Goal: Book appointment/travel/reservation

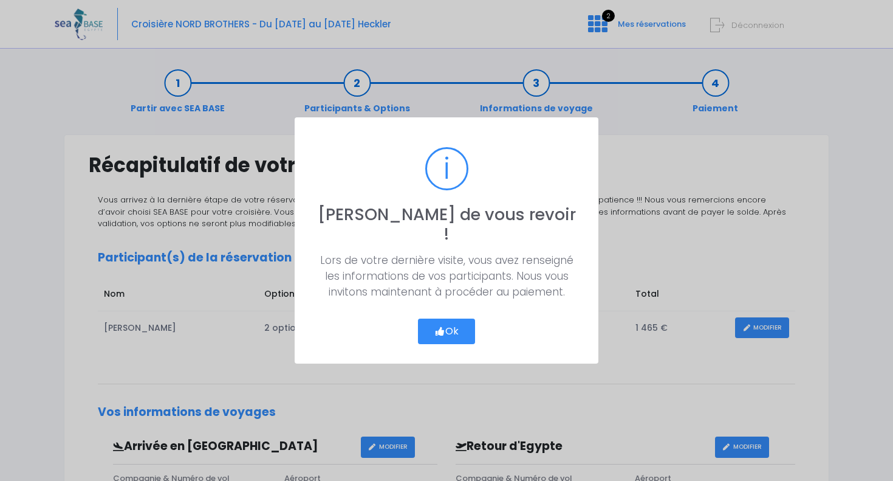
click at [447, 327] on button "Ok" at bounding box center [446, 331] width 57 height 26
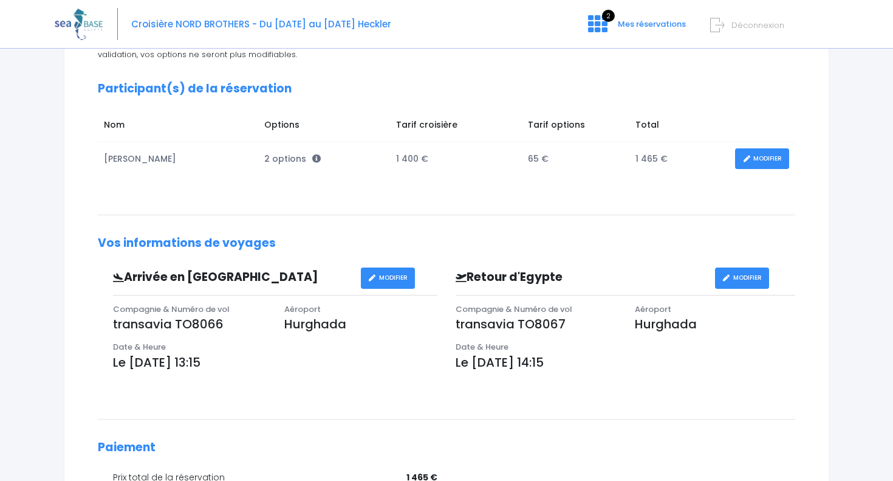
scroll to position [179, 0]
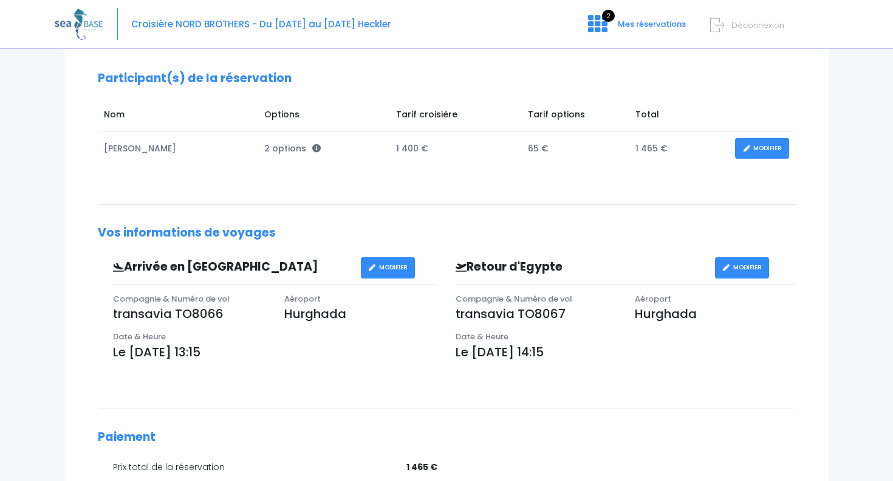
click at [402, 266] on link "MODIFIER" at bounding box center [388, 267] width 54 height 21
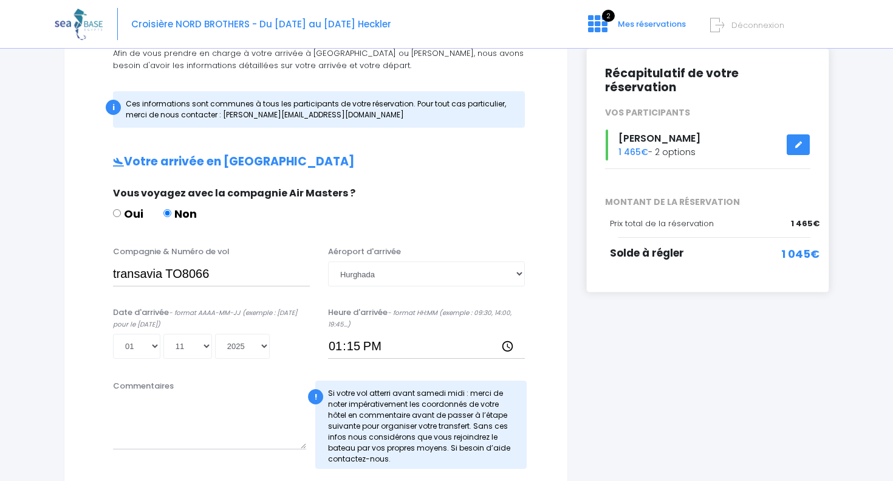
scroll to position [146, 0]
click at [341, 348] on input "13:15" at bounding box center [426, 346] width 197 height 24
click at [344, 352] on input "00:15" at bounding box center [426, 346] width 197 height 24
click at [358, 348] on input "18:15" at bounding box center [426, 346] width 197 height 24
type input "18:30"
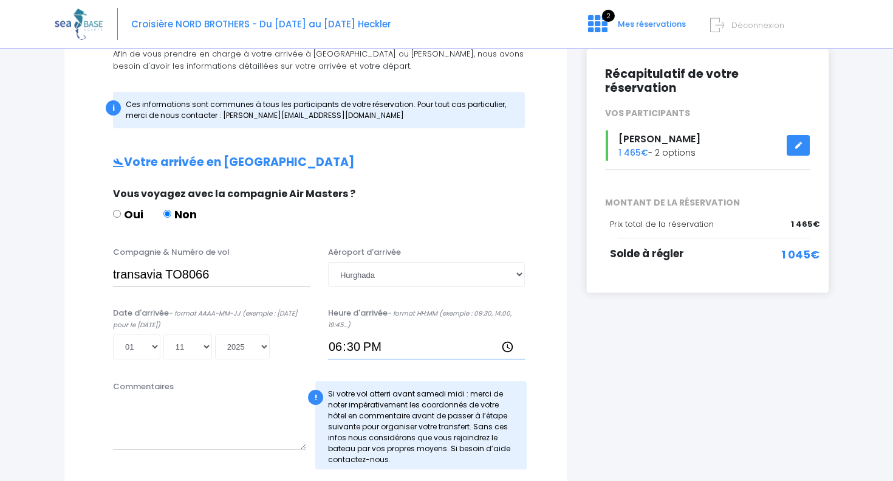
click at [414, 356] on input "18:30" at bounding box center [426, 346] width 197 height 24
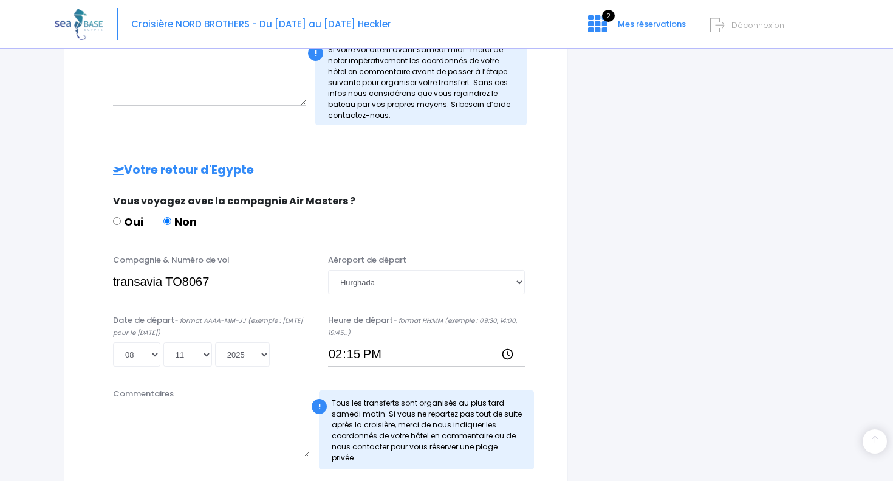
scroll to position [497, 0]
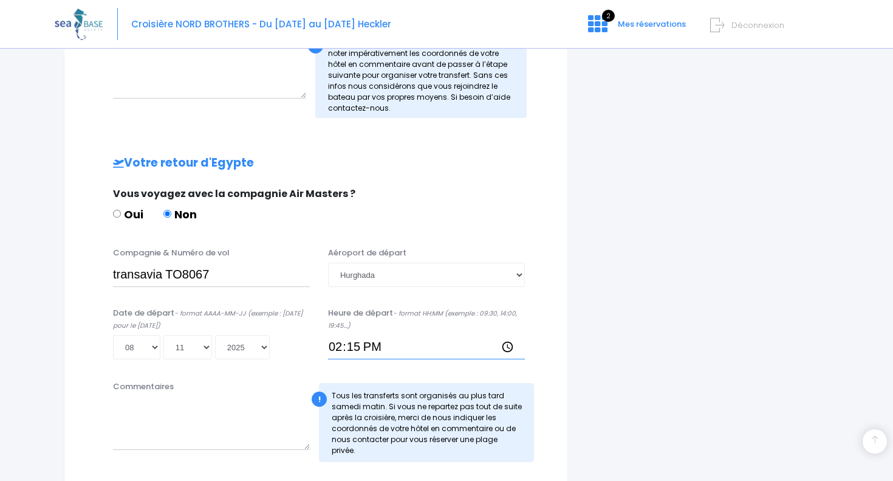
click at [368, 346] on input "14:15" at bounding box center [426, 347] width 197 height 24
click at [358, 347] on input "14:15" at bounding box center [426, 347] width 197 height 24
click at [335, 346] on input "14:15" at bounding box center [426, 347] width 197 height 24
click at [351, 347] on input "19:15" at bounding box center [426, 346] width 197 height 24
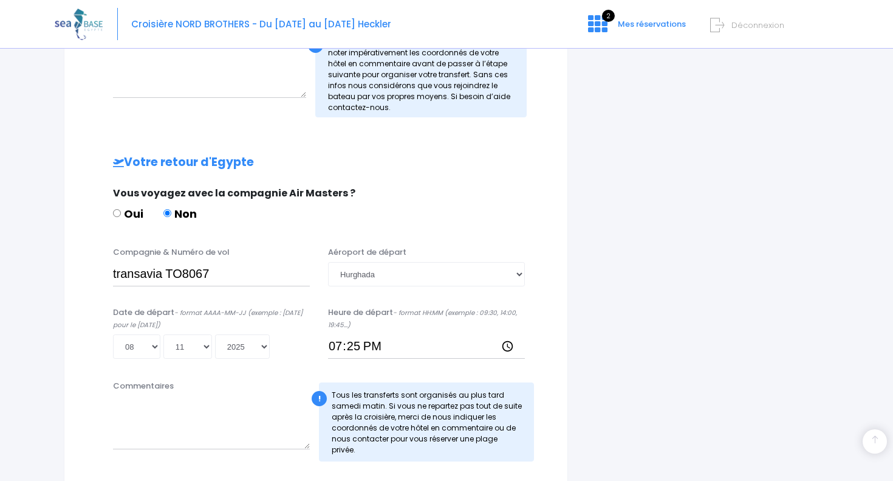
type input "19:25"
click at [586, 338] on div "i Finalisez votre réservation et réglez le solde avant le 02/09/2025 Récapitula…" at bounding box center [707, 62] width 261 height 851
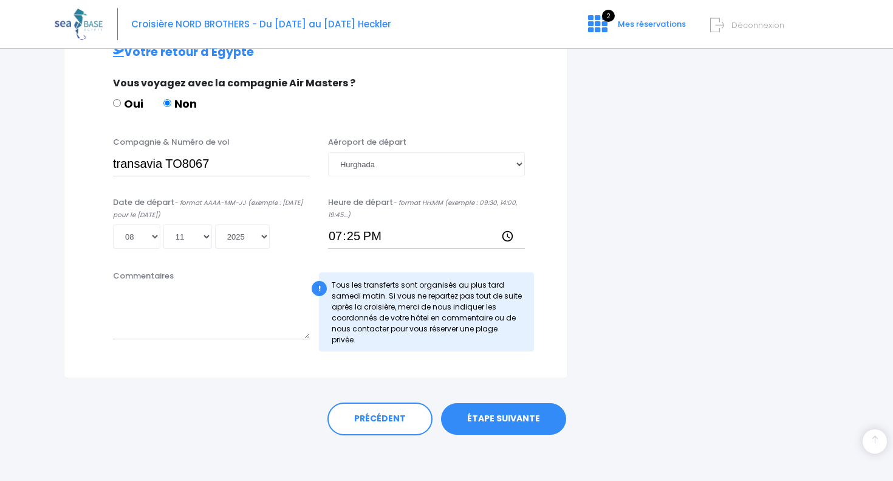
scroll to position [607, 0]
click at [515, 414] on link "ÉTAPE SUIVANTE" at bounding box center [503, 419] width 125 height 32
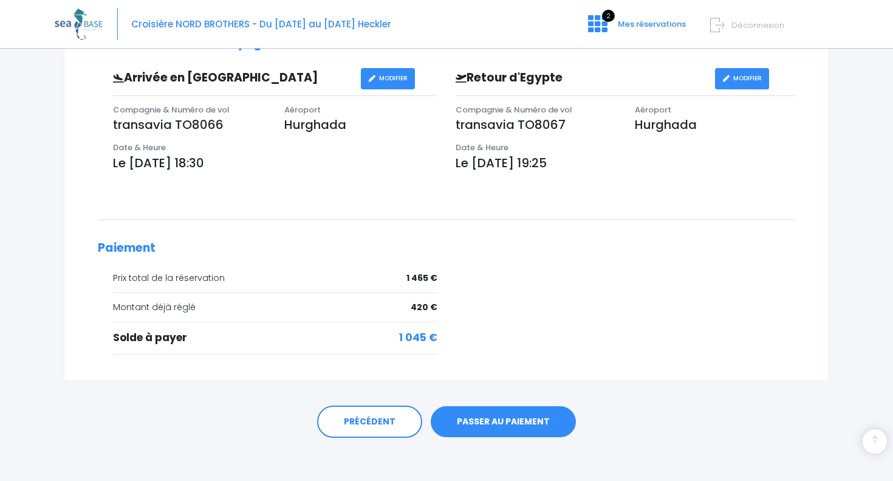
scroll to position [362, 0]
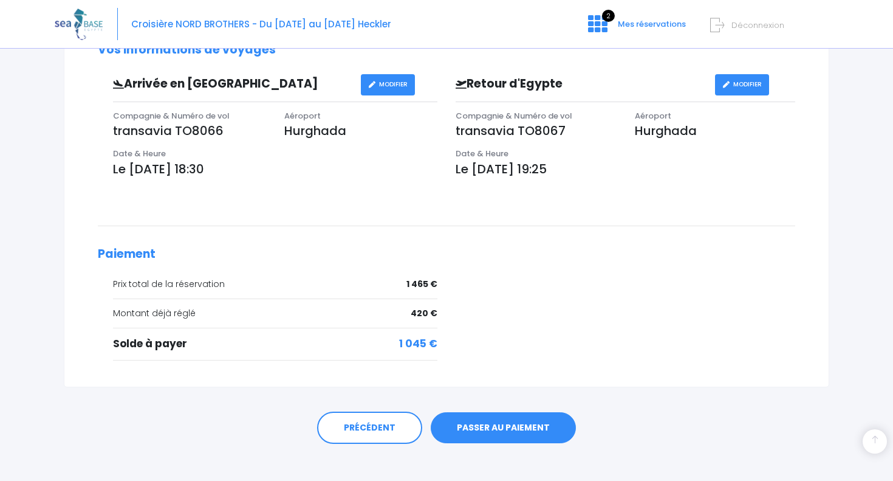
click at [529, 423] on link "PASSER AU PAIEMENT" at bounding box center [503, 428] width 145 height 32
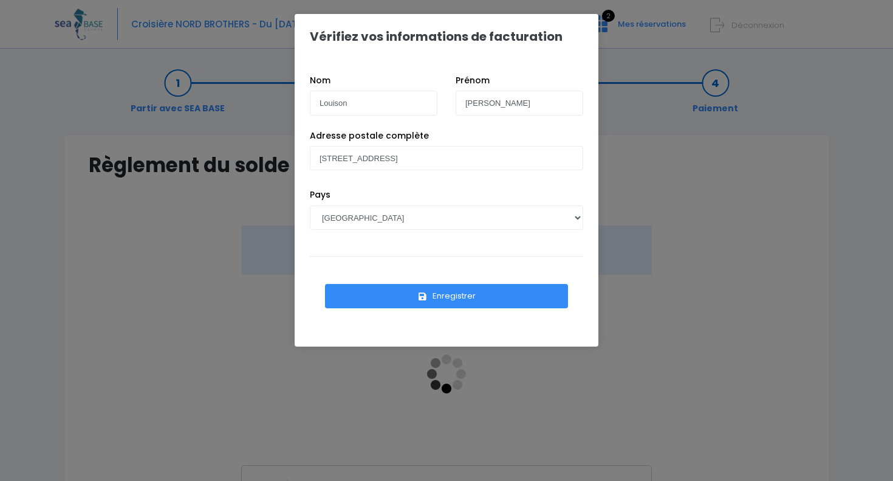
click at [457, 293] on button "Enregistrer" at bounding box center [446, 296] width 243 height 24
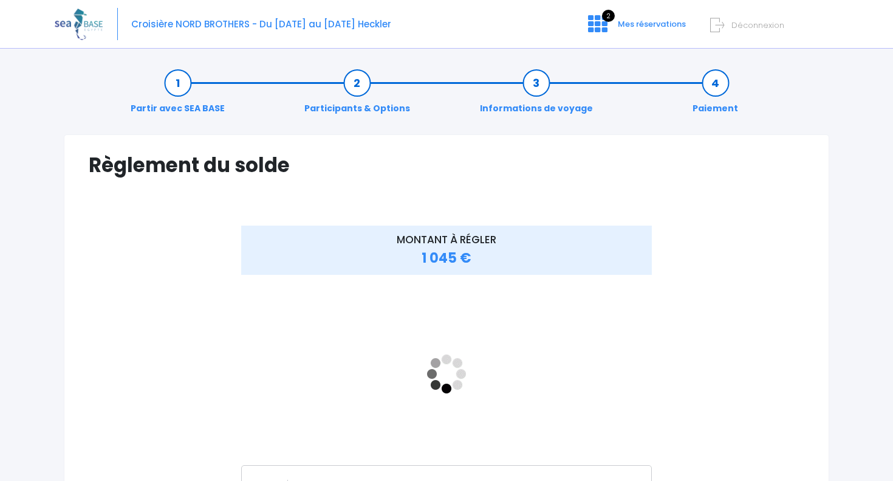
click at [601, 207] on div "Règlement du solde Vérifiez vos informations de facturation Nom Louison Prénom …" at bounding box center [447, 347] width 766 height 426
click at [598, 23] on icon at bounding box center [597, 23] width 19 height 19
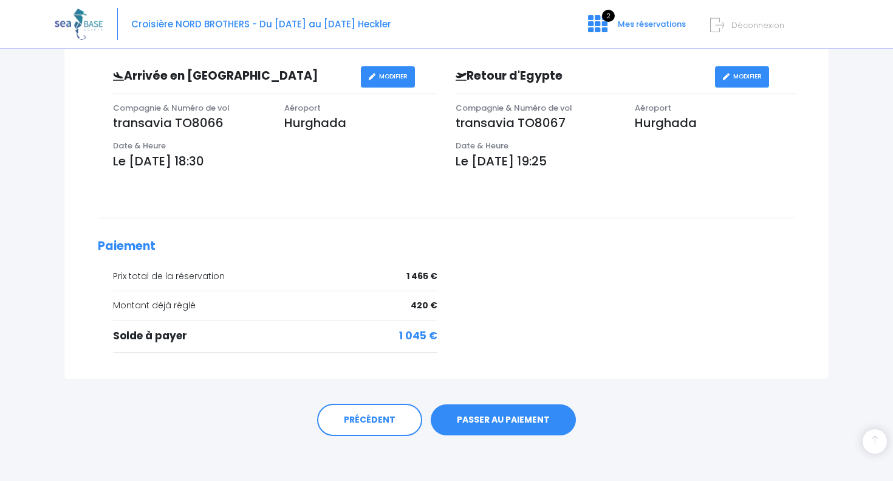
scroll to position [369, 0]
click at [487, 421] on link "PASSER AU PAIEMENT" at bounding box center [503, 421] width 145 height 32
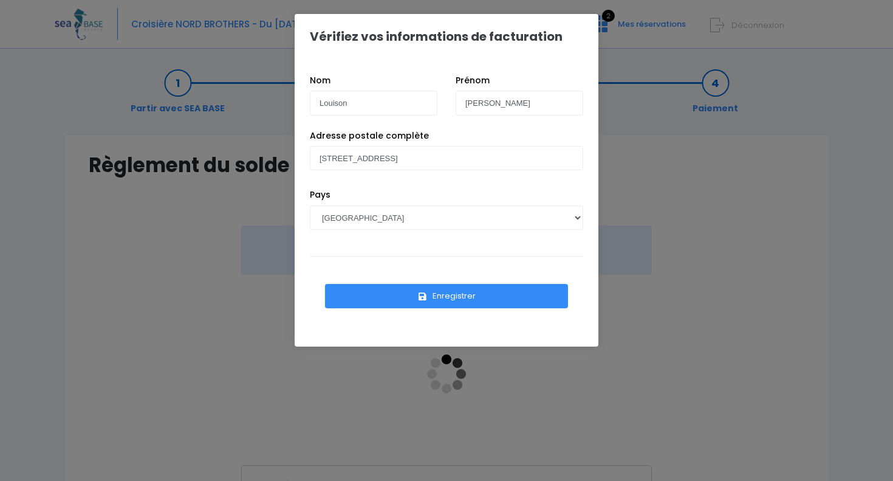
click at [440, 302] on button "Enregistrer" at bounding box center [446, 296] width 243 height 24
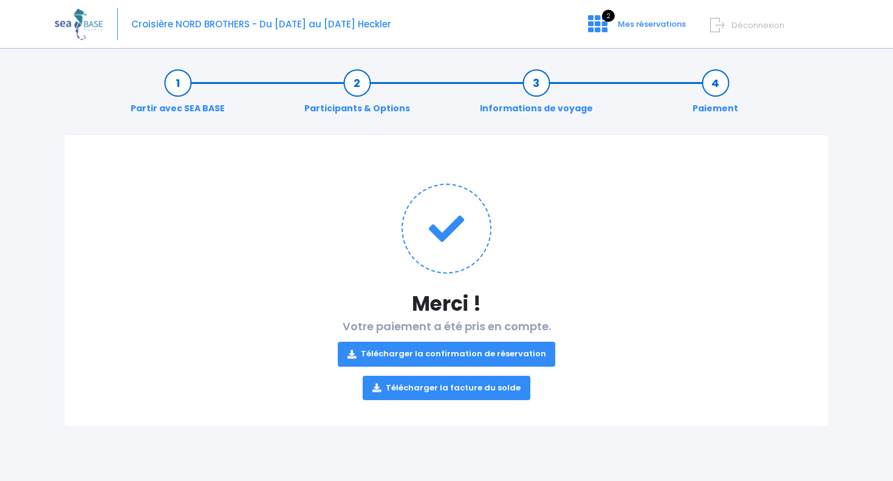
click at [364, 357] on link "Télécharger la confirmation de réservation" at bounding box center [447, 353] width 218 height 24
click at [381, 388] on icon at bounding box center [376, 388] width 9 height 0
click at [414, 386] on link "Télécharger la facture du solde" at bounding box center [447, 387] width 168 height 24
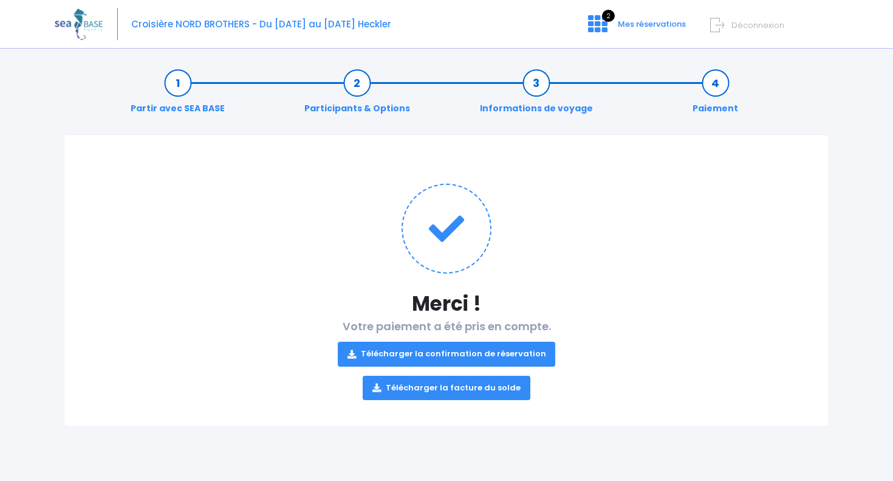
click at [410, 352] on link "Télécharger la confirmation de réservation" at bounding box center [447, 353] width 218 height 24
click at [385, 358] on link "Télécharger la confirmation de réservation" at bounding box center [447, 353] width 218 height 24
click at [604, 28] on icon at bounding box center [597, 23] width 19 height 19
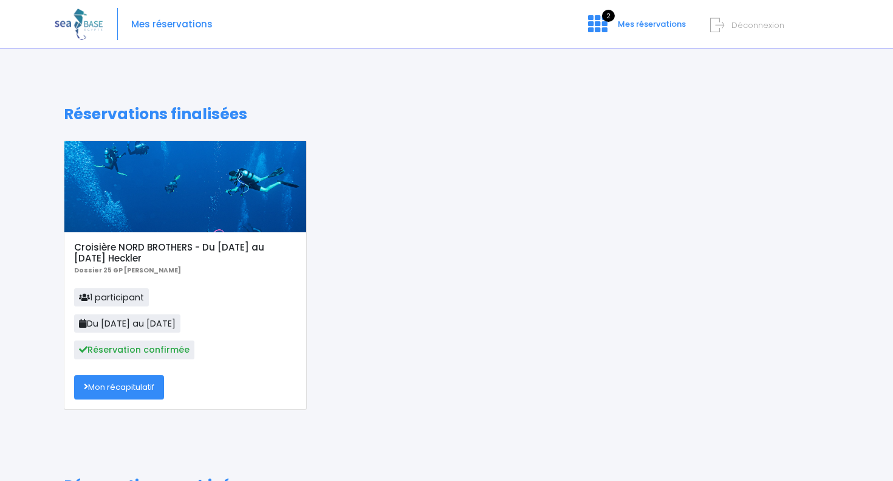
click at [109, 386] on link "Mon récapitulatif" at bounding box center [119, 387] width 90 height 24
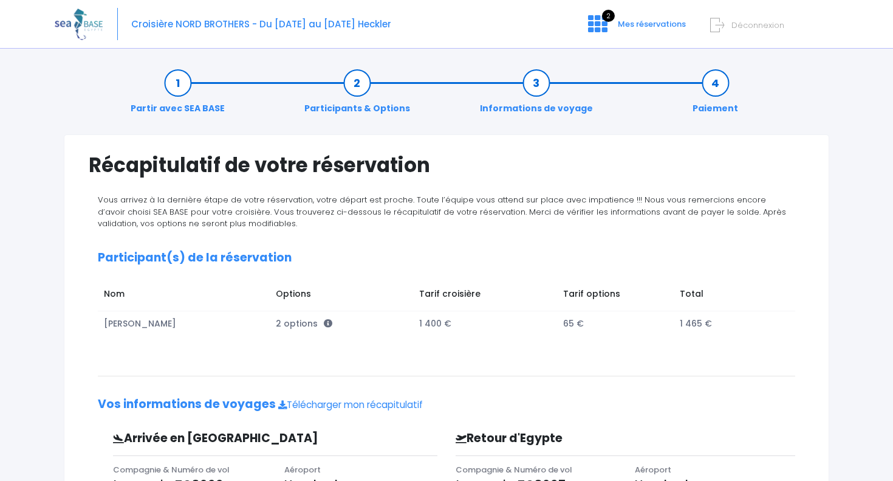
click at [84, 29] on img at bounding box center [79, 24] width 48 height 31
click at [86, 25] on img at bounding box center [79, 24] width 48 height 31
click at [724, 29] on icon at bounding box center [717, 25] width 14 height 20
